Goal: Task Accomplishment & Management: Manage account settings

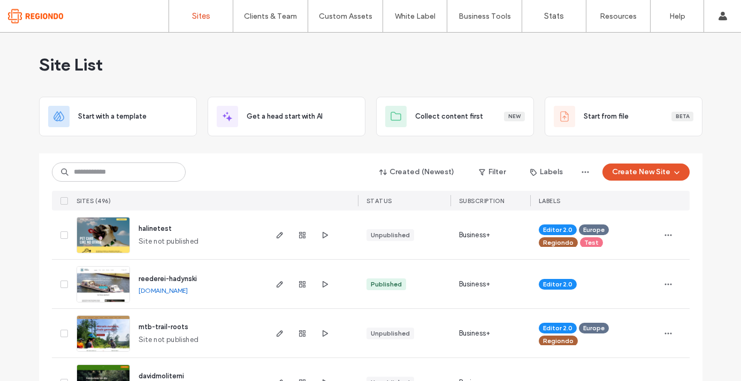
click at [131, 168] on input at bounding box center [119, 172] width 134 height 19
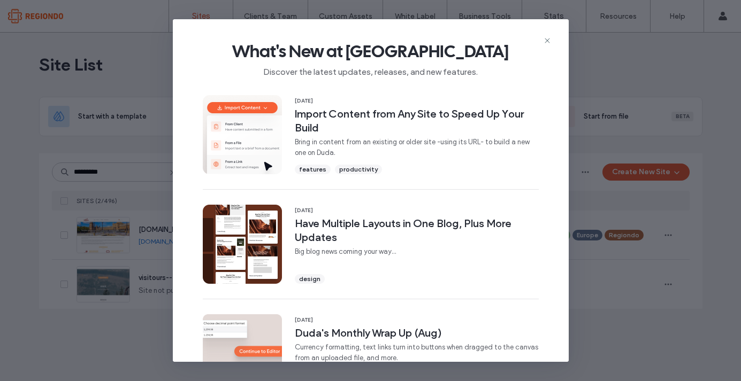
type input "*********"
click at [129, 146] on div "What's New at Duda Discover the latest updates, releases, and new features. 16 …" at bounding box center [370, 190] width 741 height 381
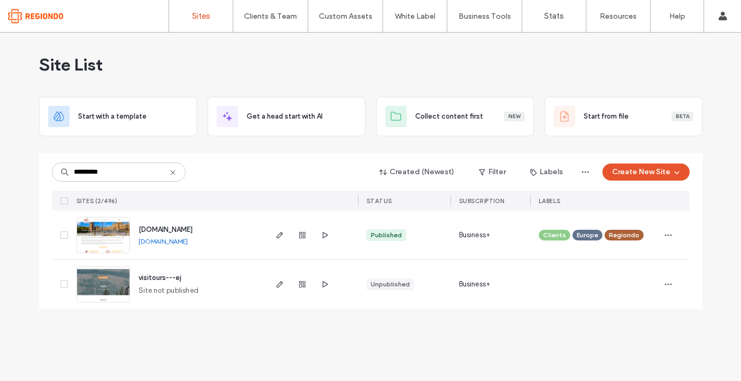
click at [102, 235] on img at bounding box center [103, 254] width 52 height 73
click at [278, 236] on icon "button" at bounding box center [279, 235] width 9 height 9
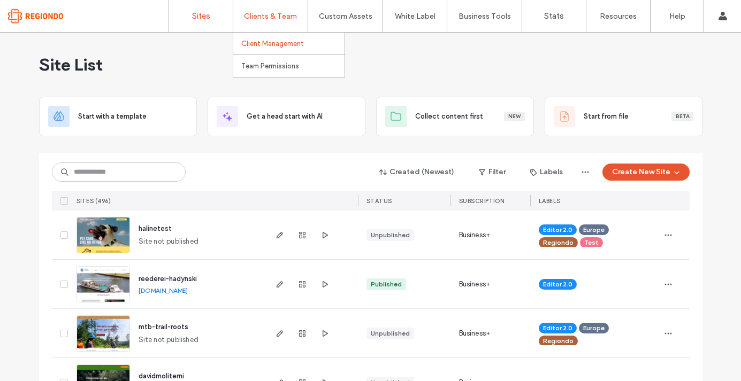
click at [290, 40] on label "Client Management" at bounding box center [272, 44] width 63 height 8
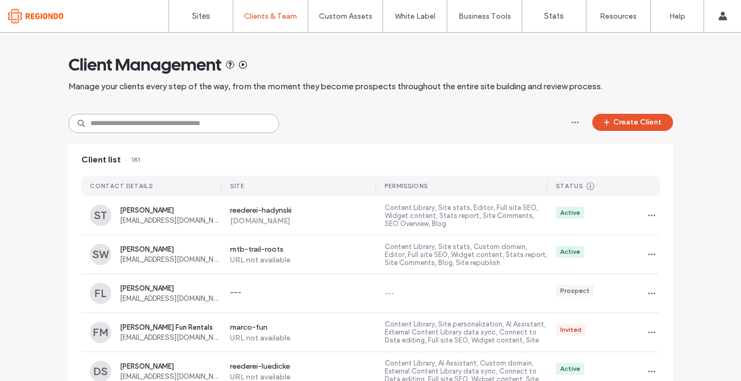
click at [167, 124] on input at bounding box center [173, 123] width 211 height 19
type input "*********"
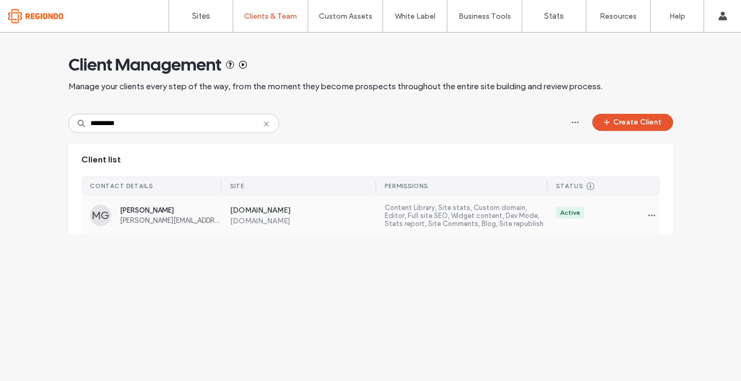
click at [149, 222] on span "pablo.galvez@visitours.es" at bounding box center [171, 221] width 102 height 8
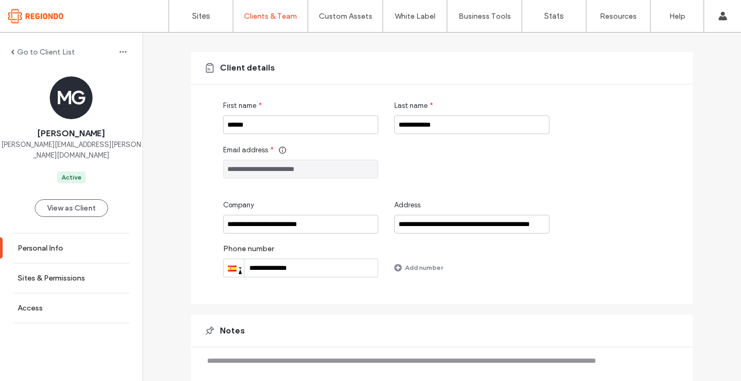
scroll to position [117, 0]
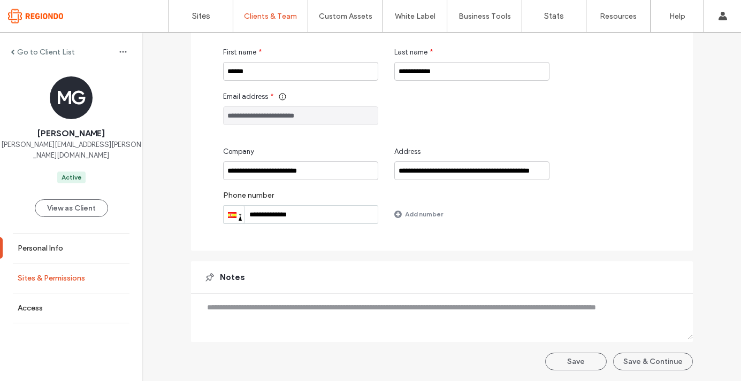
click at [49, 277] on link "Sites & Permissions" at bounding box center [71, 278] width 142 height 29
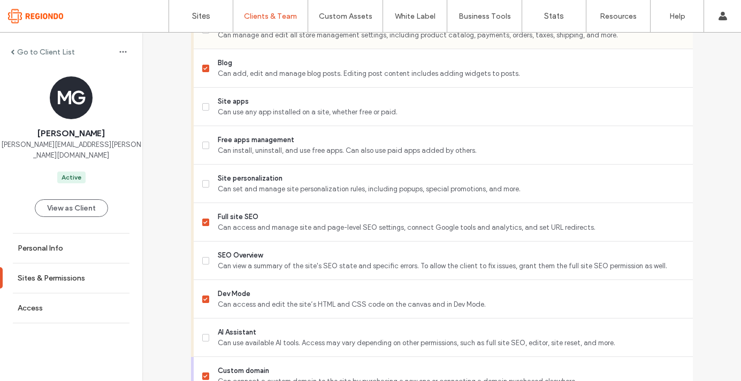
scroll to position [774, 0]
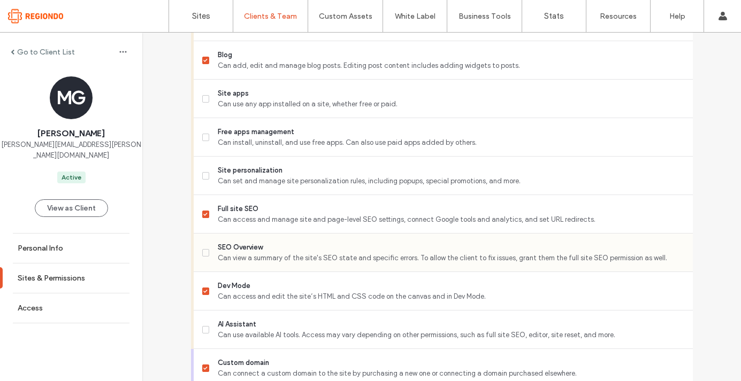
click at [203, 252] on icon at bounding box center [205, 252] width 4 height 3
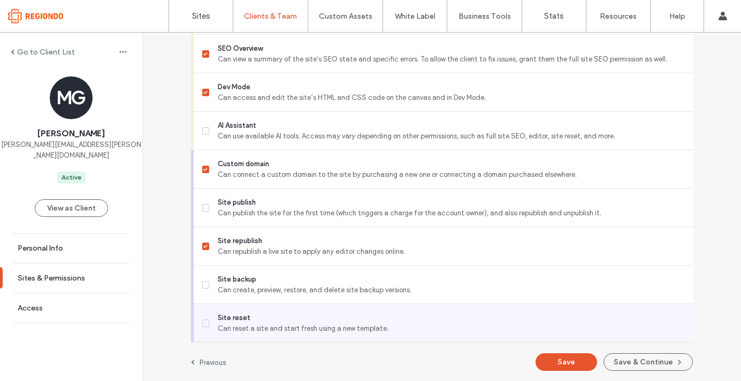
scroll to position [965, 0]
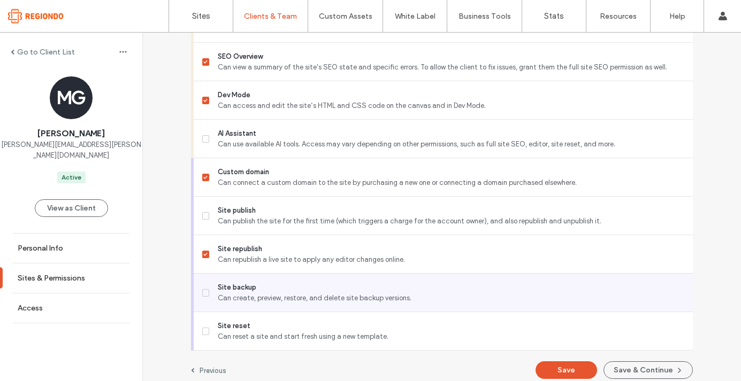
click at [218, 301] on span "Can create, preview, restore, and delete site backup versions." at bounding box center [451, 298] width 466 height 11
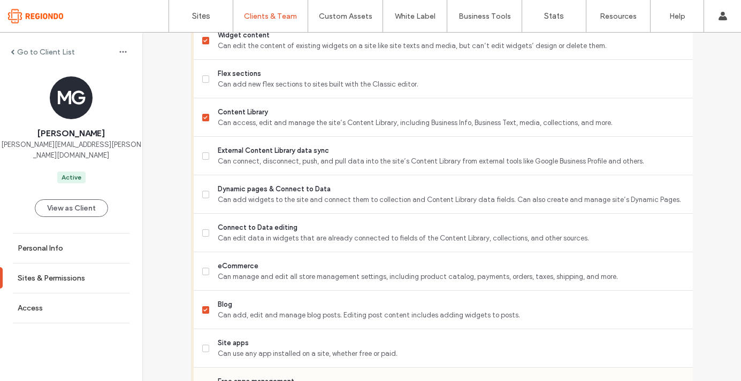
scroll to position [524, 0]
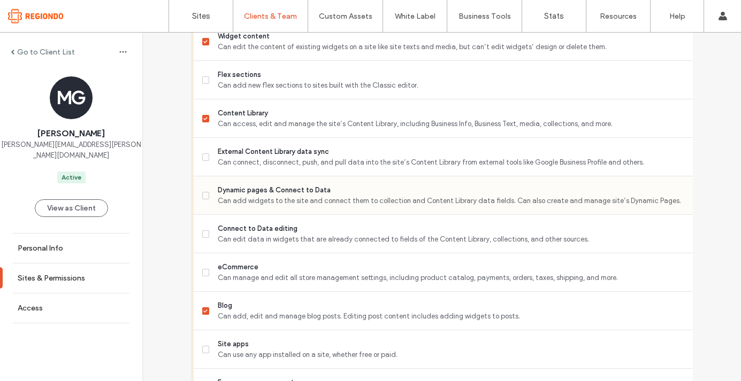
click at [231, 206] on div "Dynamic pages & Connect to Data Can add widgets to the site and connect them to…" at bounding box center [447, 195] width 490 height 38
click at [209, 196] on label "Dynamic pages & Connect to Data Can add widgets to the site and connect them to…" at bounding box center [443, 195] width 482 height 21
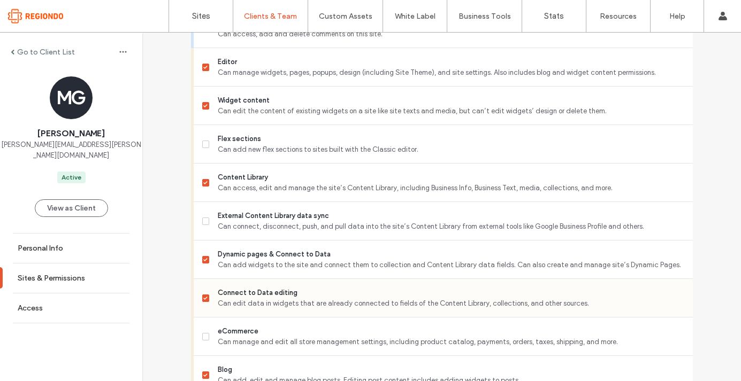
scroll to position [458, 0]
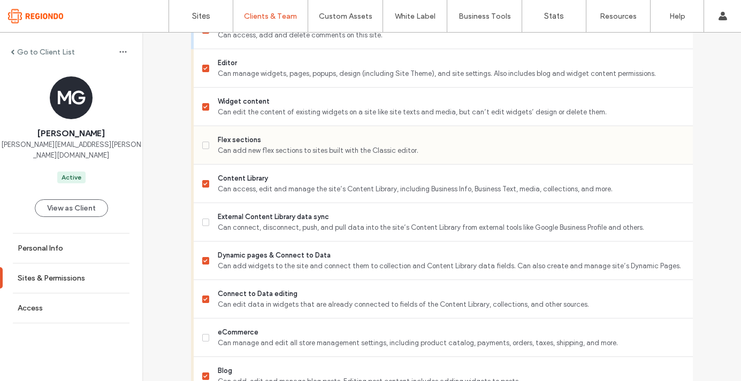
click at [208, 148] on label "Flex sections Can add new flex sections to sites built with the Classic editor." at bounding box center [443, 145] width 482 height 21
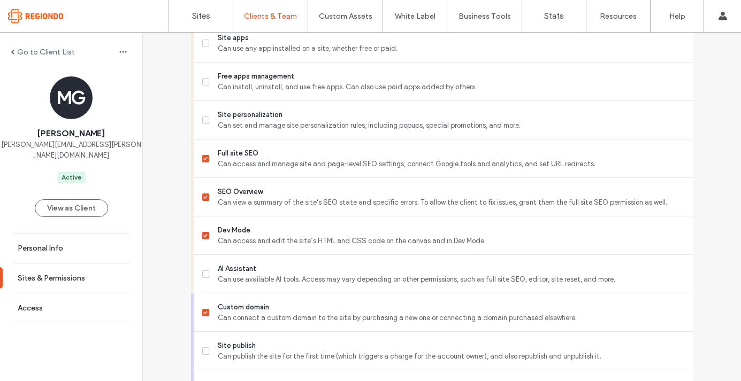
scroll to position [973, 0]
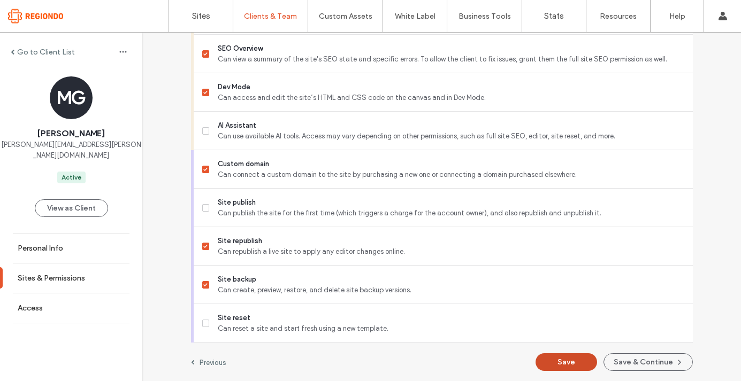
click at [565, 366] on button "Save" at bounding box center [566, 363] width 62 height 18
click at [39, 304] on label "Access" at bounding box center [30, 308] width 25 height 9
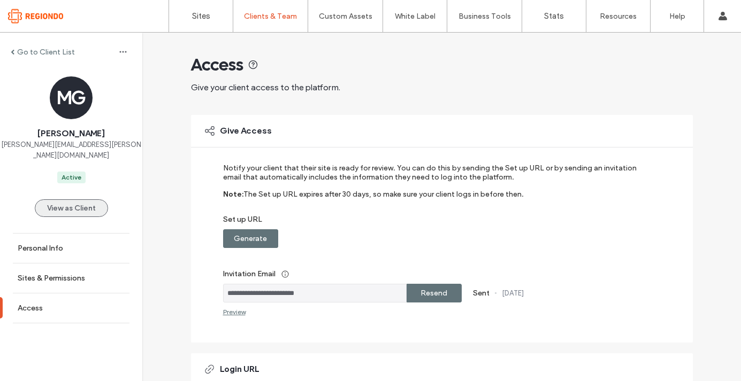
click at [67, 203] on button "View as Client" at bounding box center [71, 208] width 73 height 18
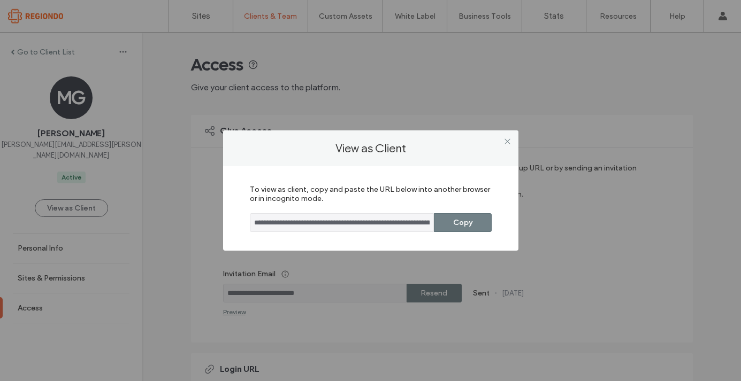
click at [471, 226] on button "Copy" at bounding box center [463, 222] width 58 height 19
